Goal: Task Accomplishment & Management: Use online tool/utility

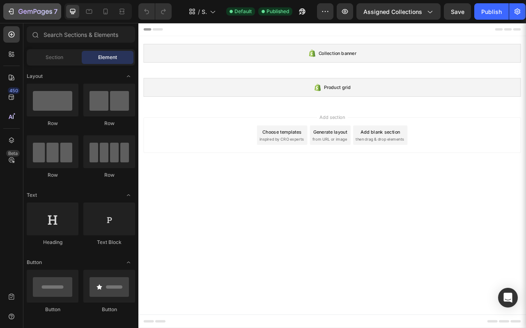
click at [13, 13] on icon "button" at bounding box center [12, 12] width 4 height 6
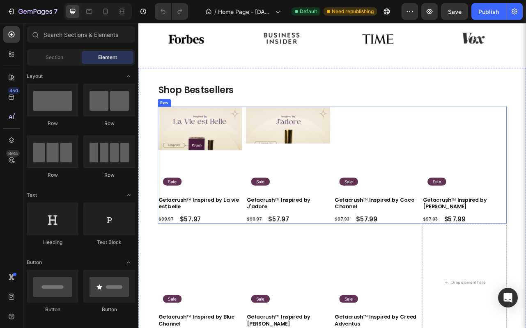
scroll to position [307, 0]
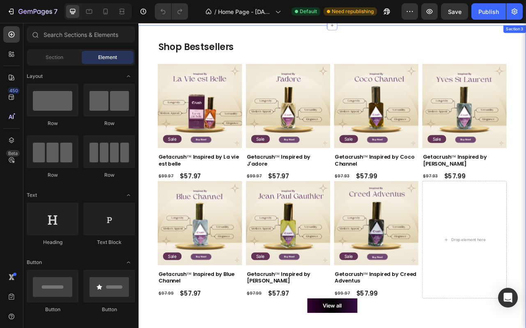
click at [149, 62] on div "Shop Bestsellers Heading Product Images Sale Text Block Row Getacrush™ Inspired…" at bounding box center [384, 222] width 492 height 392
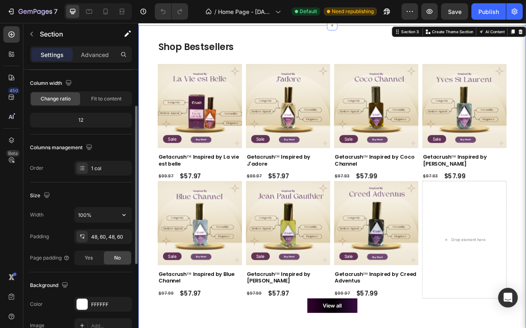
scroll to position [59, 0]
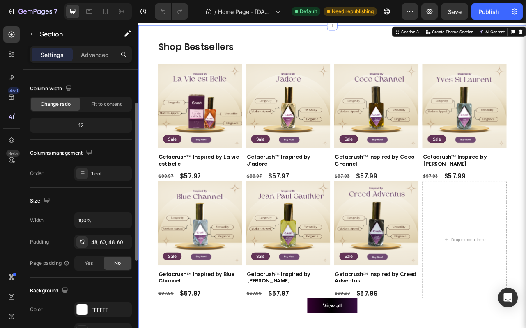
click at [105, 127] on div "12" at bounding box center [81, 125] width 98 height 11
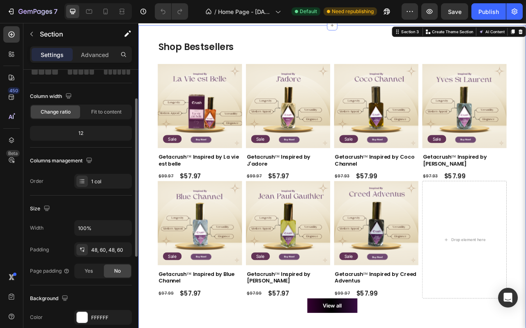
scroll to position [50, 0]
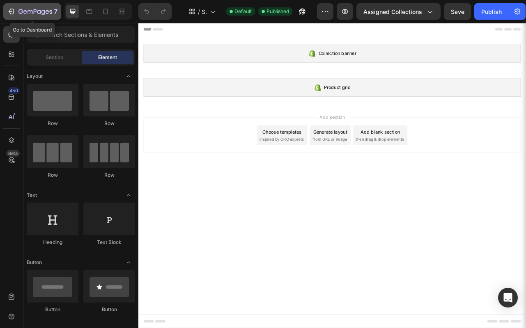
click at [12, 13] on icon "button" at bounding box center [11, 11] width 8 height 8
